Goal: Task Accomplishment & Management: Complete application form

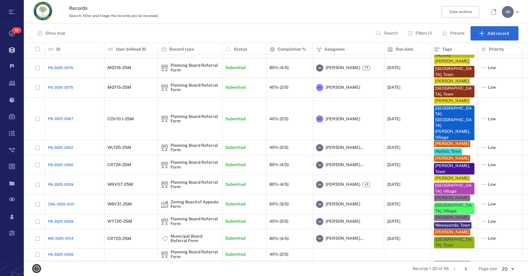
scroll to position [114, 0]
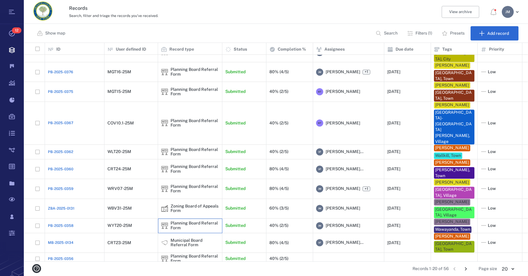
click at [194, 221] on div "Planning Board Referral Form" at bounding box center [195, 225] width 49 height 9
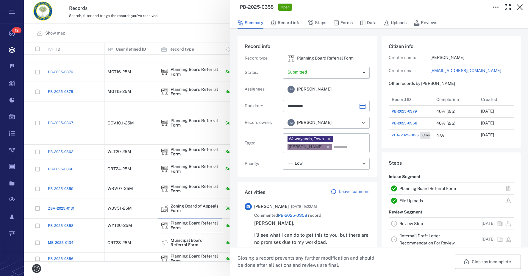
scroll to position [5, 5]
click at [408, 225] on link "Review Step" at bounding box center [411, 223] width 24 height 5
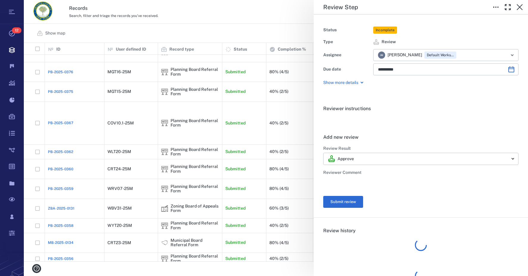
type input "**********"
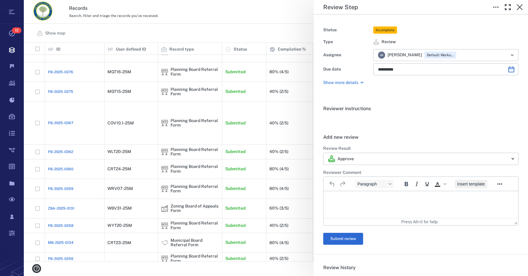
click at [470, 188] on button "Insert template" at bounding box center [471, 184] width 32 height 8
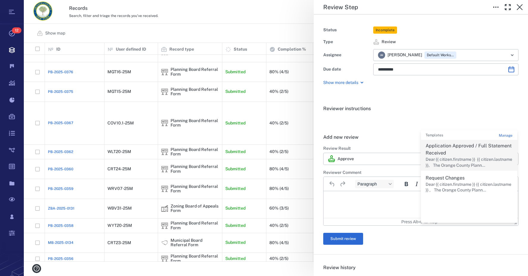
click at [460, 163] on p "Dear {{ citizen.firstname }} {{ citizen.lastname }}, The Orange County Plann..." at bounding box center [469, 163] width 87 height 12
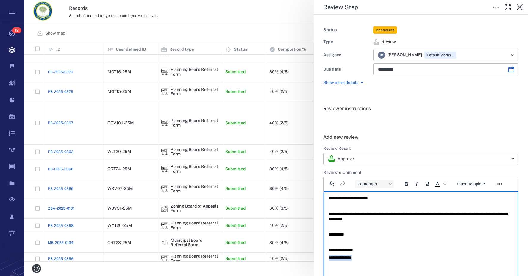
drag, startPoint x: 365, startPoint y: 257, endPoint x: 585, endPoint y: 450, distance: 292.5
click at [324, 258] on html "**********" at bounding box center [421, 228] width 195 height 74
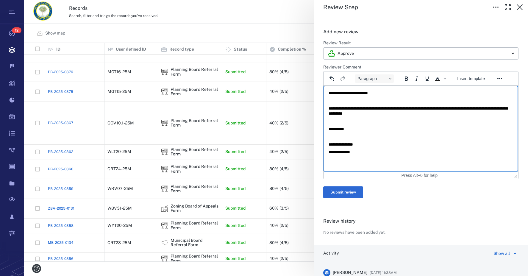
scroll to position [149, 0]
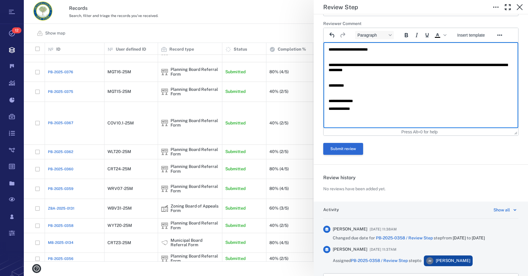
click at [349, 150] on button "Submit review" at bounding box center [343, 149] width 40 height 12
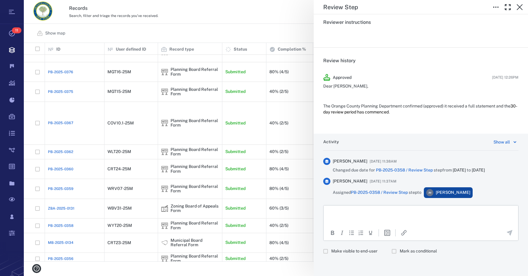
scroll to position [0, 0]
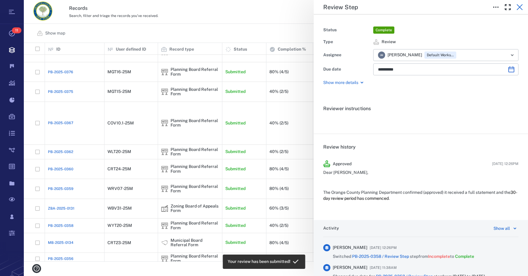
click at [518, 8] on icon "button" at bounding box center [519, 7] width 7 height 7
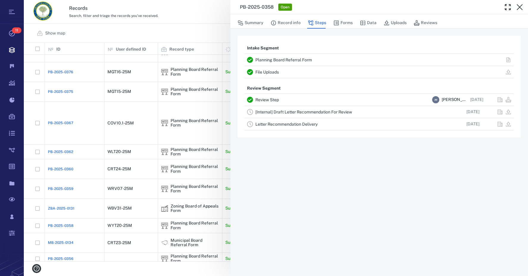
click at [293, 112] on link "[Internal] Draft Letter Recommendation For Review" at bounding box center [303, 112] width 97 height 5
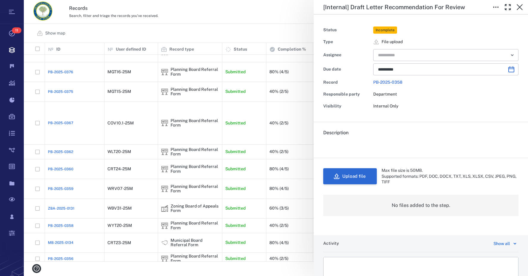
click at [349, 178] on button "Upload file" at bounding box center [350, 176] width 54 height 16
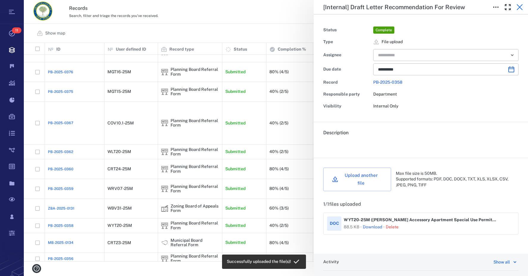
click at [521, 4] on icon "button" at bounding box center [519, 7] width 7 height 7
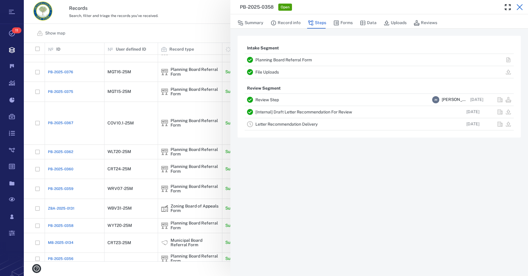
click at [521, 4] on icon "button" at bounding box center [519, 7] width 7 height 7
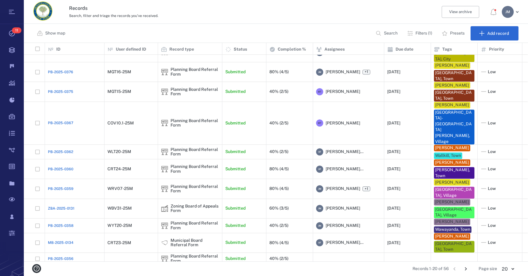
click at [463, 267] on icon "Go to next page" at bounding box center [465, 268] width 7 height 7
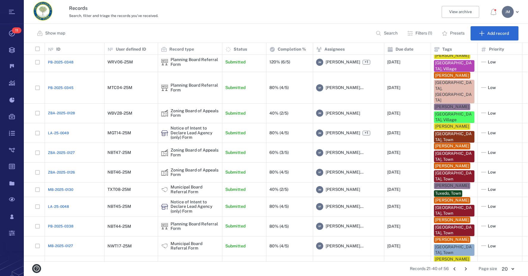
click at [453, 269] on icon "Go to previous page" at bounding box center [454, 268] width 7 height 7
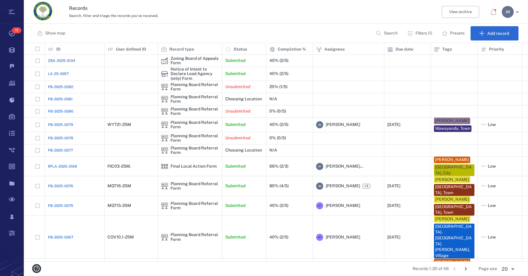
scroll to position [114, 0]
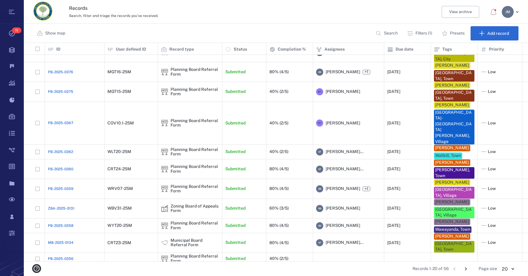
click at [466, 268] on icon "Go to next page" at bounding box center [465, 268] width 7 height 7
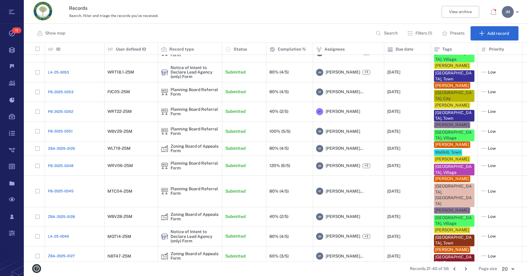
scroll to position [119, 0]
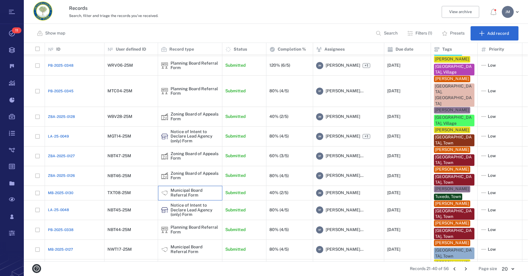
click at [183, 188] on div "Municipal Board Referral Form" at bounding box center [195, 192] width 49 height 9
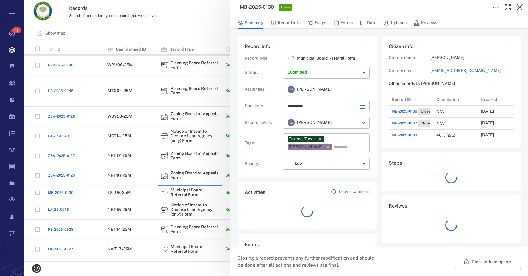
scroll to position [5, 5]
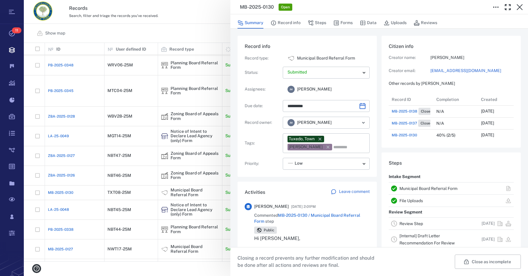
click at [411, 188] on link "Municipal Board Referral Form" at bounding box center [428, 188] width 58 height 5
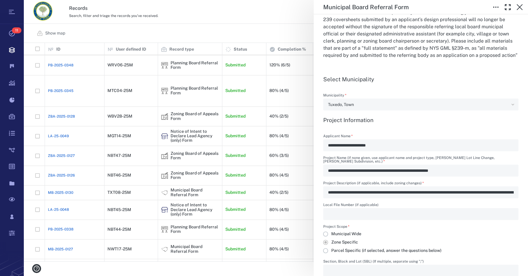
scroll to position [179, 0]
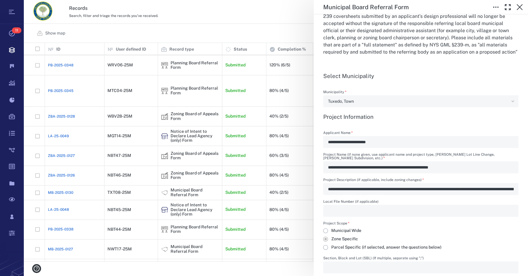
click at [235, 15] on div "**********" at bounding box center [276, 138] width 504 height 276
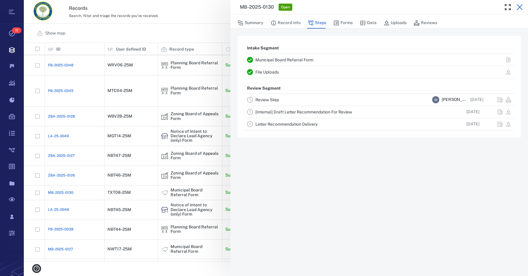
click at [521, 7] on icon "button" at bounding box center [520, 7] width 6 height 6
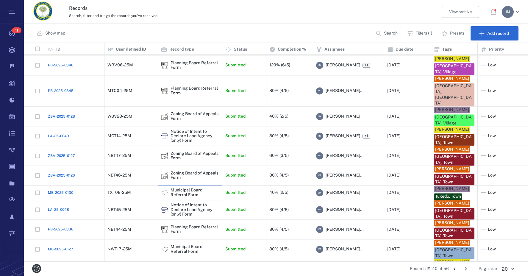
click at [185, 188] on div "Municipal Board Referral Form" at bounding box center [195, 192] width 49 height 9
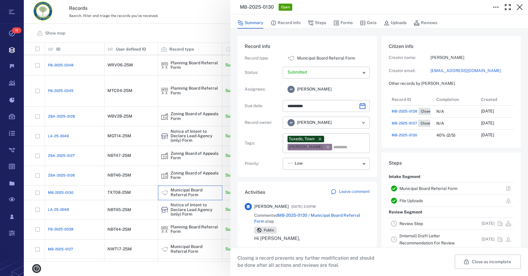
type input "**********"
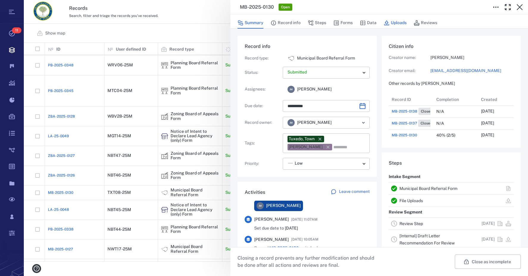
click at [397, 22] on button "Uploads" at bounding box center [395, 22] width 23 height 11
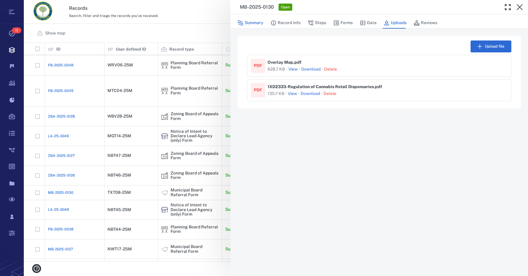
click at [259, 23] on button "Summary" at bounding box center [250, 22] width 26 height 11
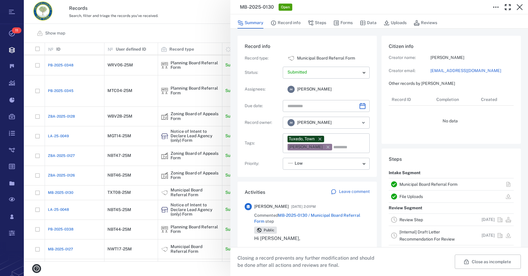
type input "**********"
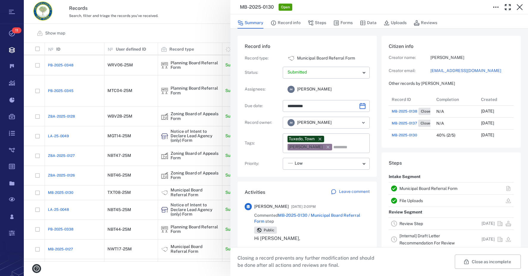
scroll to position [286, 114]
click at [518, 8] on icon "button" at bounding box center [519, 7] width 7 height 7
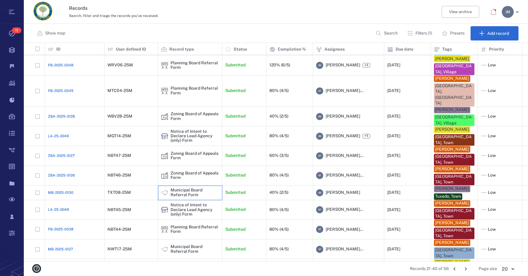
click at [181, 188] on div "Municipal Board Referral Form" at bounding box center [195, 192] width 49 height 9
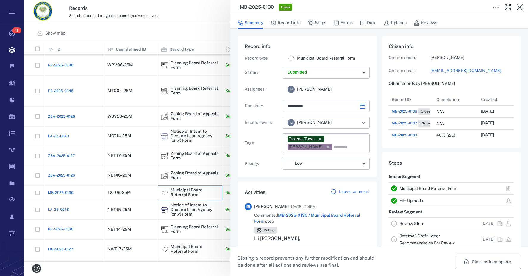
type input "**********"
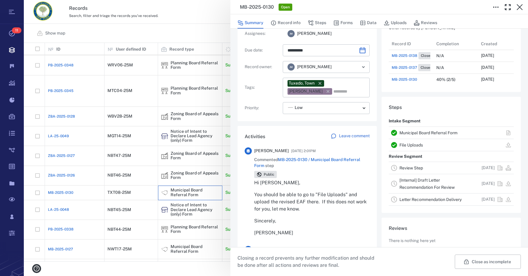
scroll to position [60, 0]
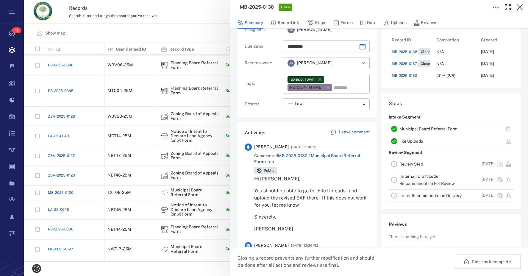
click at [412, 165] on link "Review Step" at bounding box center [411, 164] width 24 height 5
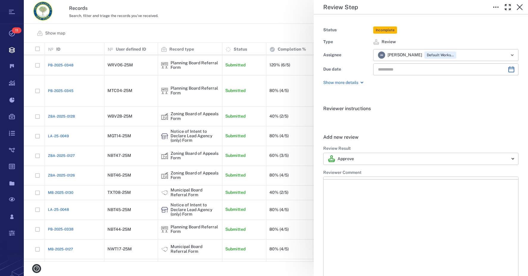
type input "**********"
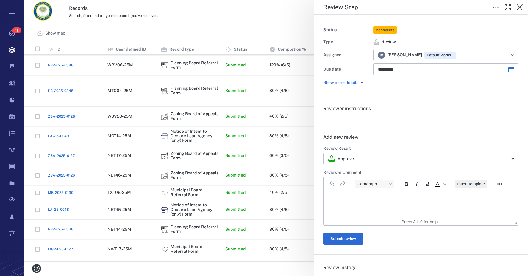
click at [468, 185] on span "Insert template" at bounding box center [471, 184] width 28 height 5
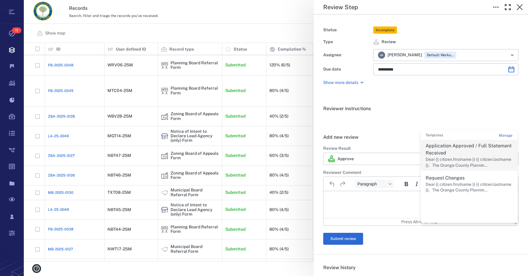
click at [449, 159] on p "Dear {{ citizen.firstname }} {{ citizen.lastname }}, The Orange County Plannin.…" at bounding box center [469, 163] width 87 height 12
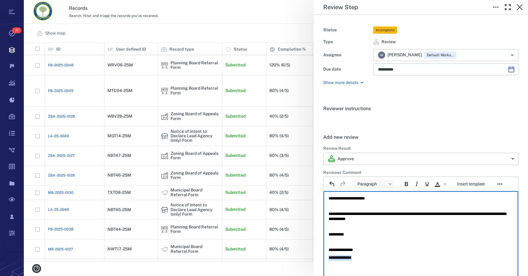
drag, startPoint x: 368, startPoint y: 258, endPoint x: 614, endPoint y: 453, distance: 313.6
click at [324, 261] on html "**********" at bounding box center [421, 228] width 195 height 74
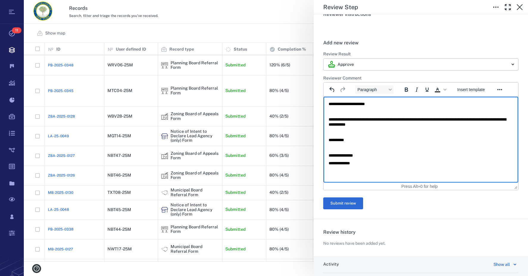
scroll to position [119, 0]
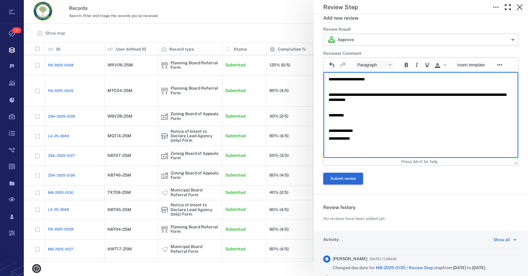
click at [349, 176] on button "Submit review" at bounding box center [343, 179] width 40 height 12
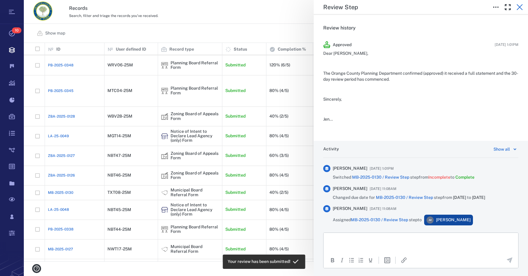
click at [523, 7] on icon "button" at bounding box center [519, 7] width 7 height 7
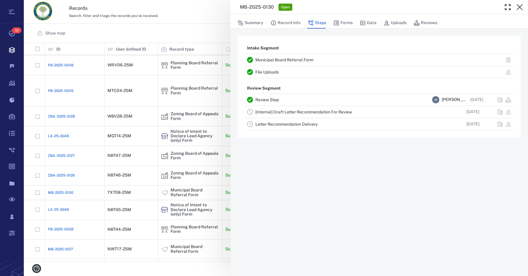
click at [279, 112] on link "[Internal] Draft Letter Recommendation For Review" at bounding box center [303, 112] width 97 height 5
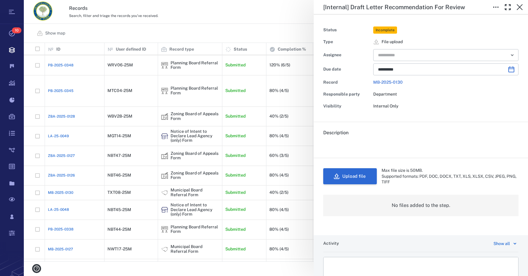
click at [362, 176] on button "Upload file" at bounding box center [350, 176] width 54 height 16
